Goal: Transaction & Acquisition: Purchase product/service

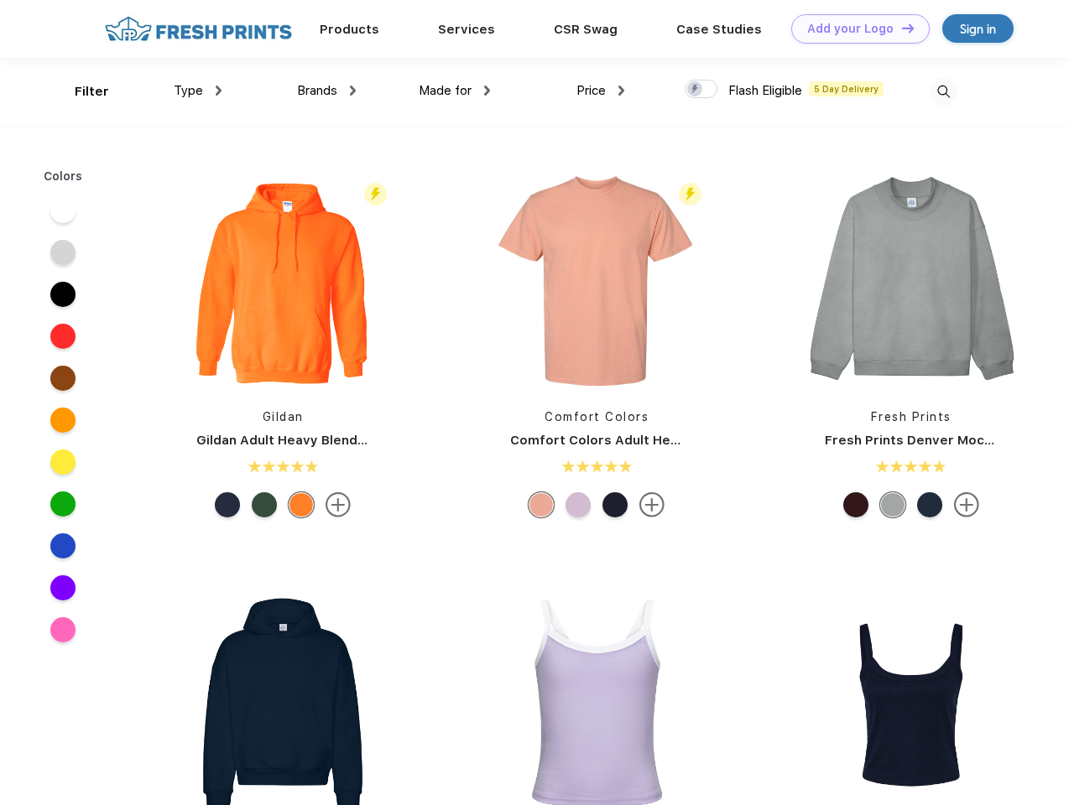
click at [854, 29] on link "Add your Logo Design Tool" at bounding box center [860, 28] width 138 height 29
click at [0, 0] on div "Design Tool" at bounding box center [0, 0] width 0 height 0
click at [900, 28] on link "Add your Logo Design Tool" at bounding box center [860, 28] width 138 height 29
click at [81, 91] on div "Filter" at bounding box center [92, 91] width 34 height 19
click at [198, 91] on span "Type" at bounding box center [188, 90] width 29 height 15
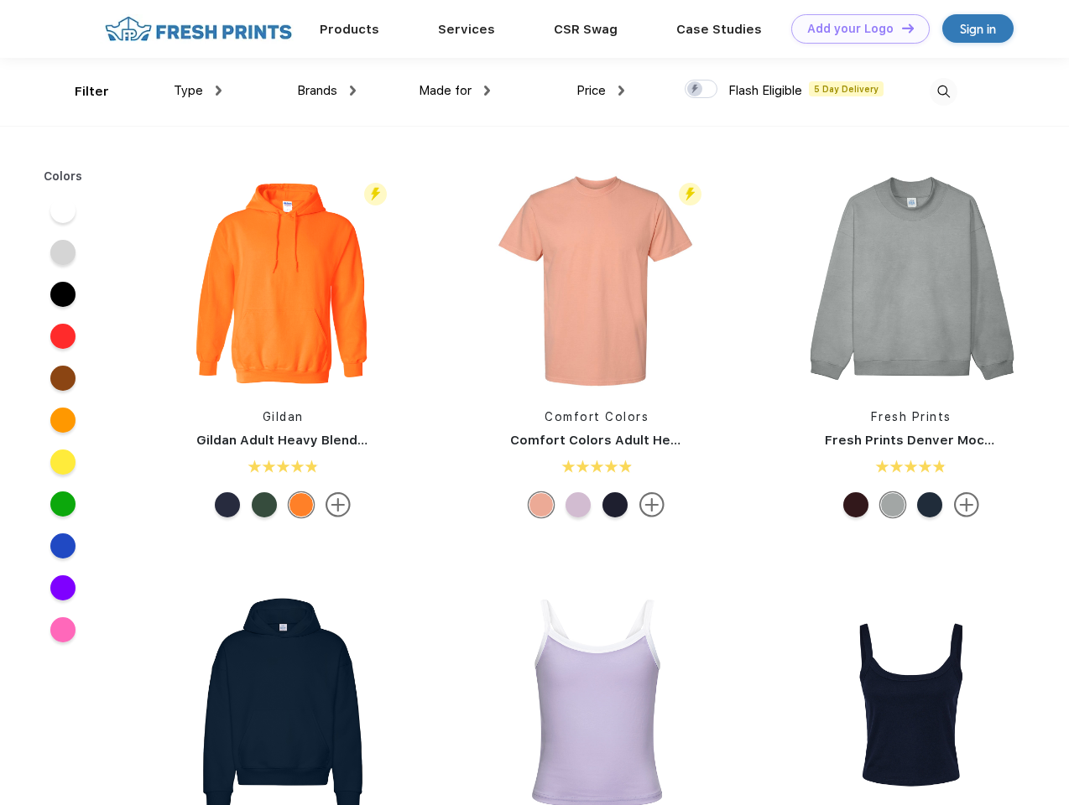
click at [326, 91] on span "Brands" at bounding box center [317, 90] width 40 height 15
click at [455, 91] on span "Made for" at bounding box center [445, 90] width 53 height 15
click at [601, 91] on span "Price" at bounding box center [590, 90] width 29 height 15
click at [701, 90] on div at bounding box center [701, 89] width 33 height 18
click at [695, 90] on input "checkbox" at bounding box center [690, 84] width 11 height 11
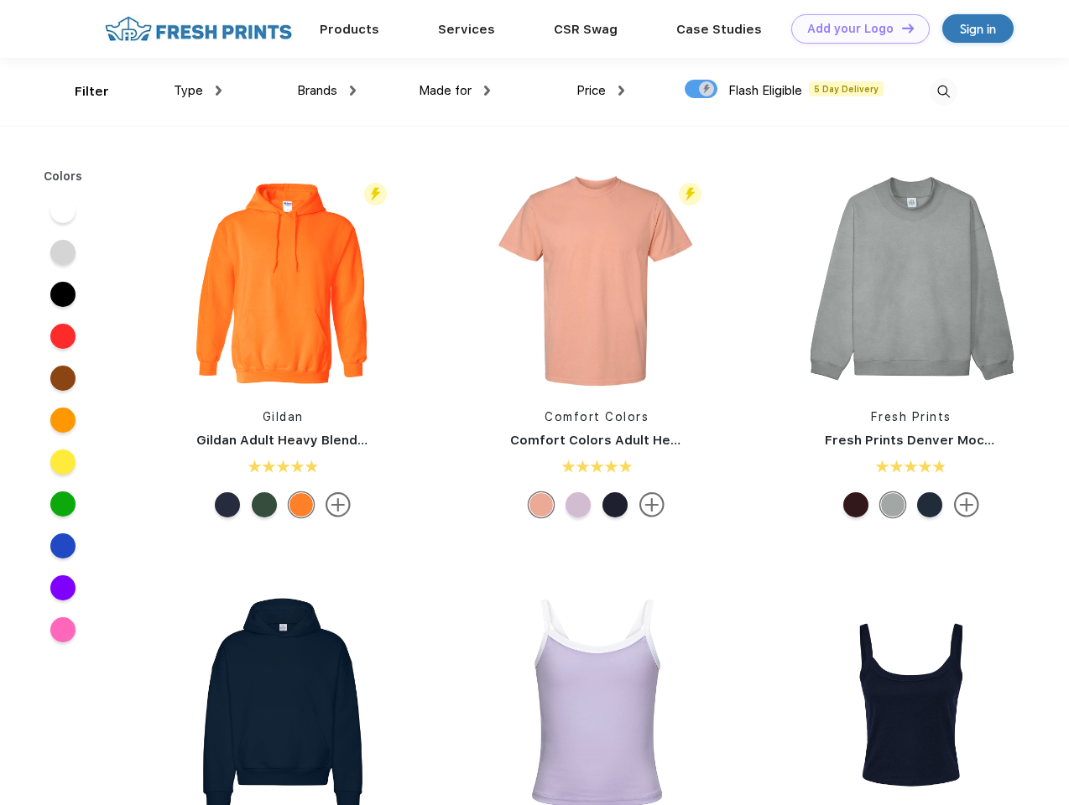
click at [943, 91] on img at bounding box center [943, 92] width 28 height 28
